Goal: Task Accomplishment & Management: Use online tool/utility

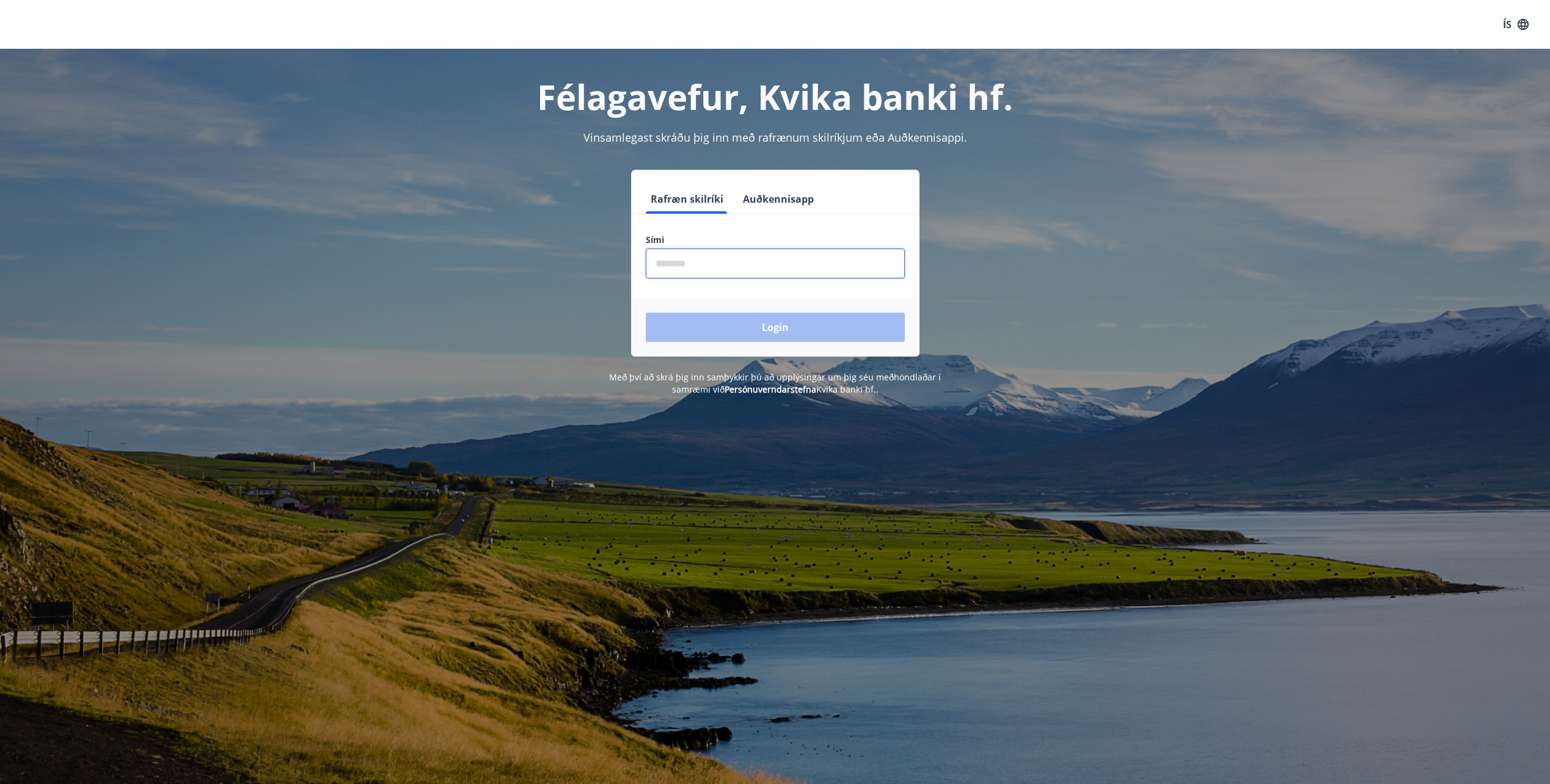
click at [706, 263] on input "phone" at bounding box center [775, 263] width 259 height 30
type input "********"
click at [646, 313] on button "Login" at bounding box center [775, 327] width 259 height 29
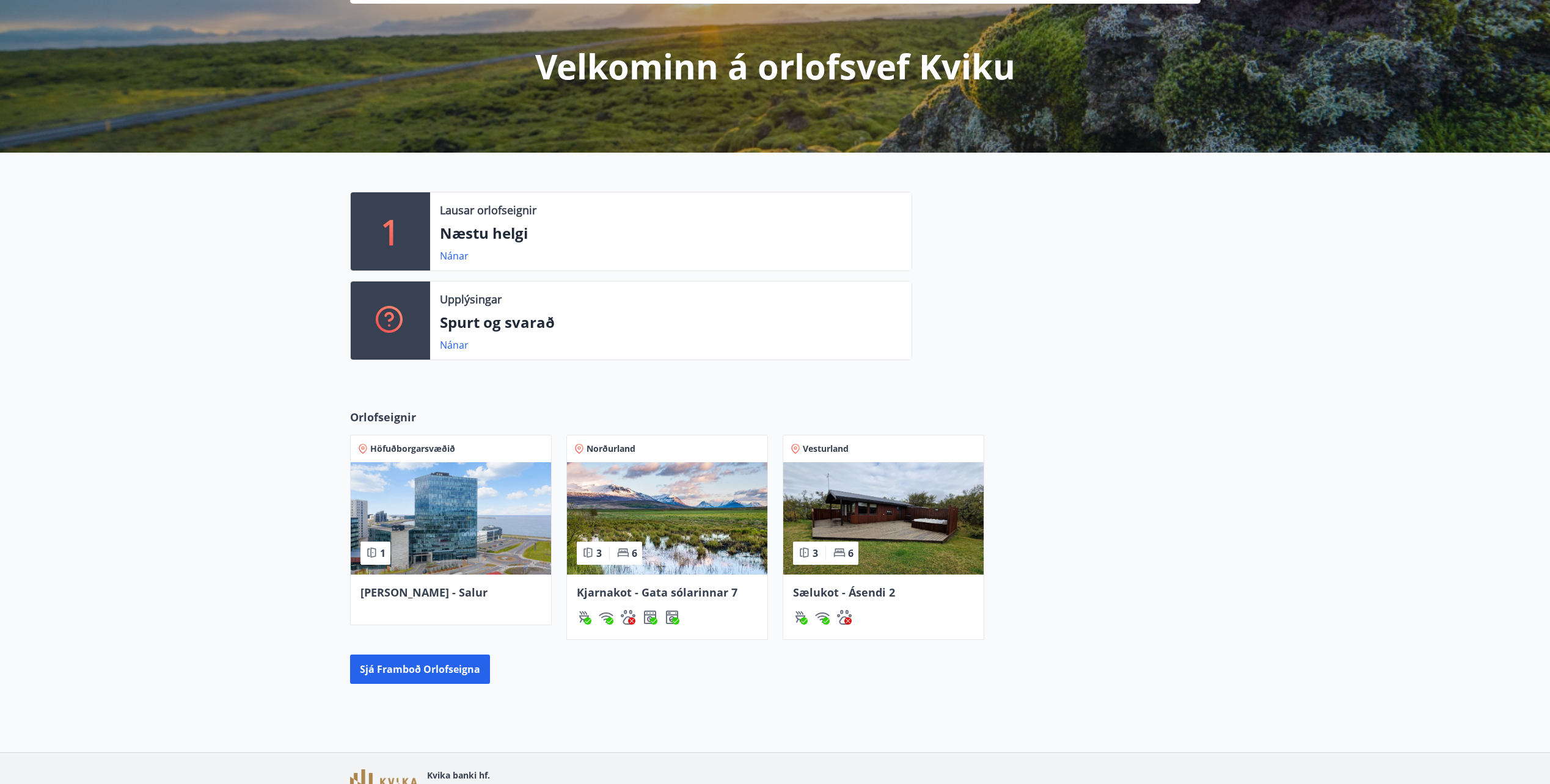
scroll to position [122, 0]
